Goal: Task Accomplishment & Management: Manage account settings

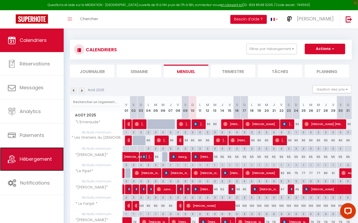
click at [31, 162] on link "Hébergement" at bounding box center [32, 160] width 64 height 24
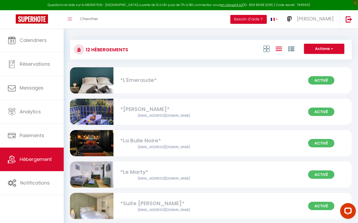
click at [232, 81] on div "Activé *L'Emeraude*" at bounding box center [211, 80] width 282 height 26
click at [232, 80] on div "Activé *L'Emeraude*" at bounding box center [211, 80] width 282 height 26
select select "3"
select select "2"
select select "1"
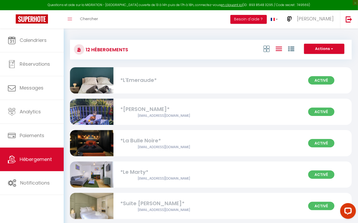
select select "1"
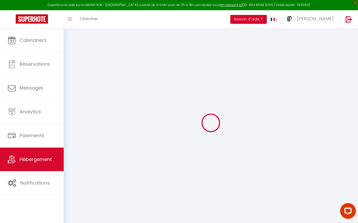
select select "+ 20 %"
select select
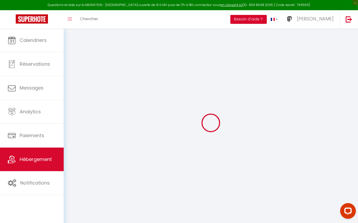
select select
checkbox input "false"
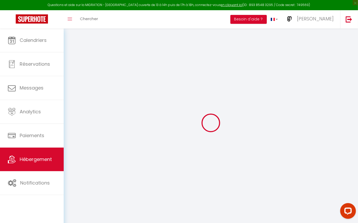
checkbox input "false"
select select "17:00"
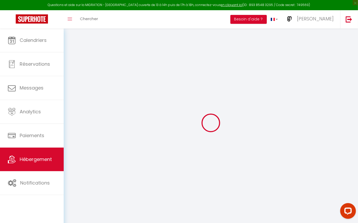
select select
select select "10:00"
select select "15"
select select "120"
select select
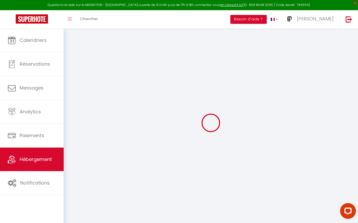
checkbox input "false"
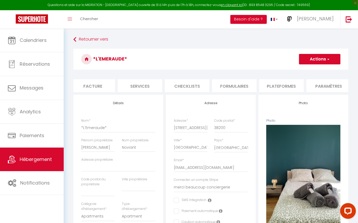
scroll to position [0, 99]
click at [283, 85] on li "Plateformes" at bounding box center [280, 85] width 45 height 13
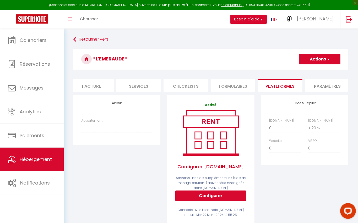
click at [142, 129] on select "* Suite [PERSON_NAME]* · Suite contemporaine : détente et charme assurés - [EMA…" at bounding box center [116, 128] width 71 height 10
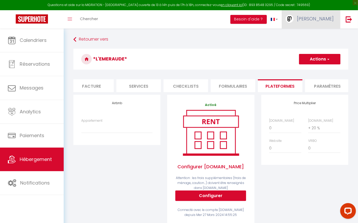
click at [316, 20] on span "[PERSON_NAME]" at bounding box center [315, 18] width 37 height 7
click at [315, 36] on link "Paramètres" at bounding box center [319, 36] width 39 height 9
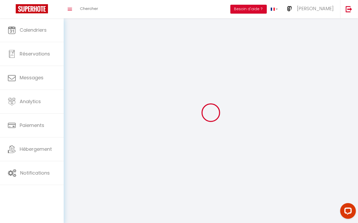
select select "fr"
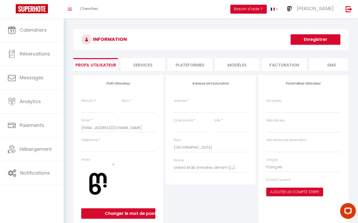
type input "[PERSON_NAME]"
type input "Buchs"
type input "0613884474"
type input "[STREET_ADDRESS][PERSON_NAME]"
type input "38200"
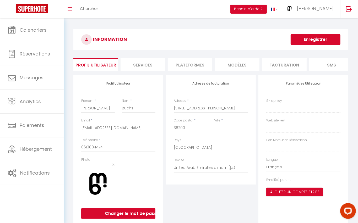
type input "[GEOGRAPHIC_DATA]"
select select "28"
type input "5fEuWrNKwZrLw733OQFwYeUYt"
type input "da3U5z7X8ZN905Y9bNvsm8dwn"
type input "[URL][DOMAIN_NAME]"
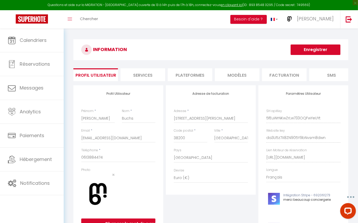
click at [191, 73] on li "Plateformes" at bounding box center [190, 74] width 45 height 13
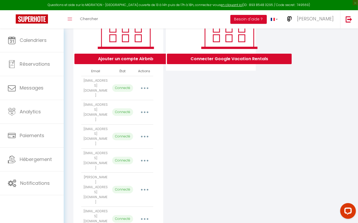
scroll to position [93, 0]
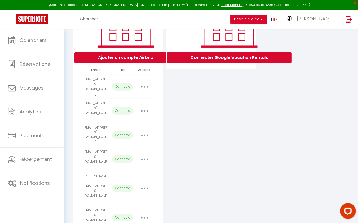
click at [144, 188] on icon "button" at bounding box center [145, 189] width 2 height 2
click at [135, 196] on link "Importer les appartements" at bounding box center [122, 200] width 58 height 9
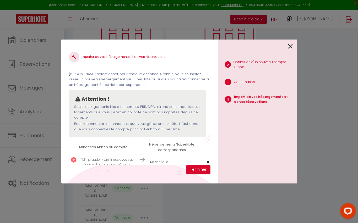
scroll to position [8, 0]
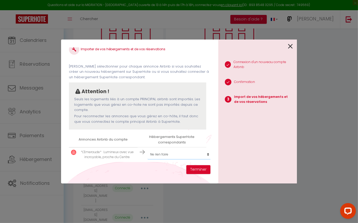
click at [202, 154] on select "Créer un nouveau hébergement Ne rien faire *L'Emeraude* *Maison [PERSON_NAME]* …" at bounding box center [180, 155] width 64 height 10
select select "37184"
click at [201, 169] on button "Terminer" at bounding box center [198, 169] width 24 height 9
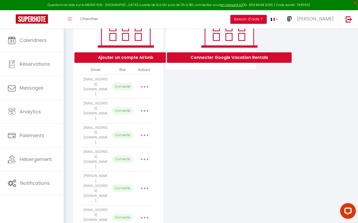
scroll to position [0, 0]
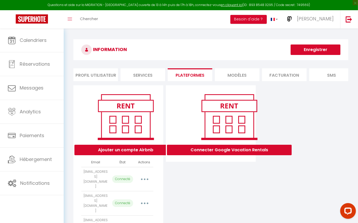
click at [308, 50] on button "Enregistrer" at bounding box center [316, 50] width 50 height 10
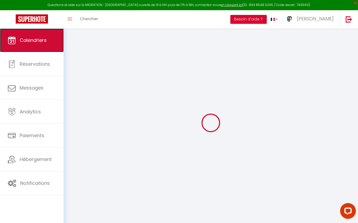
click at [35, 38] on span "Calendriers" at bounding box center [33, 40] width 27 height 7
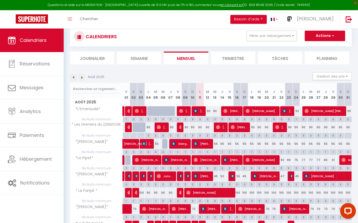
scroll to position [9, 0]
